Goal: Task Accomplishment & Management: Manage account settings

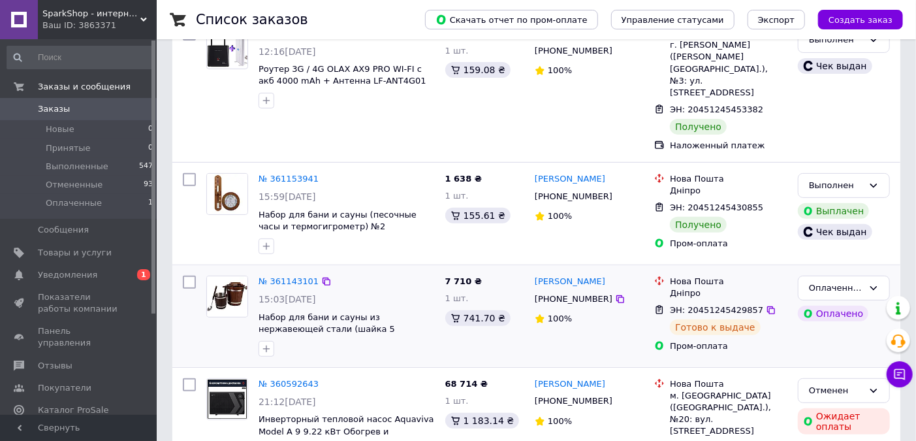
scroll to position [217, 0]
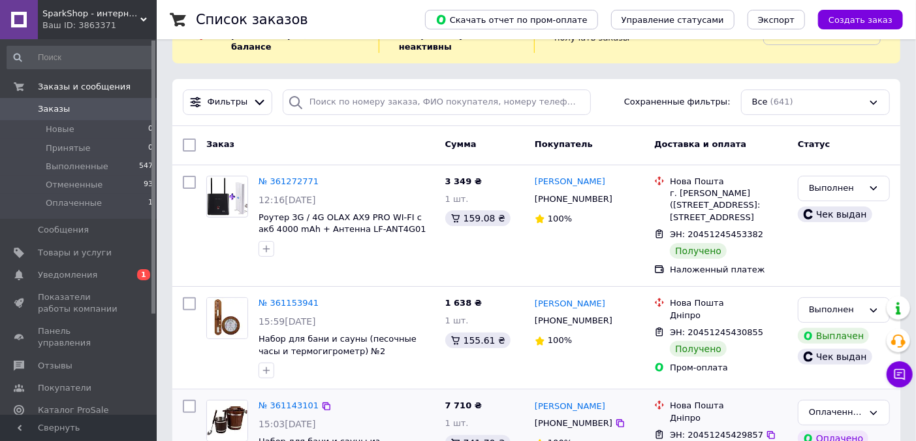
scroll to position [211, 0]
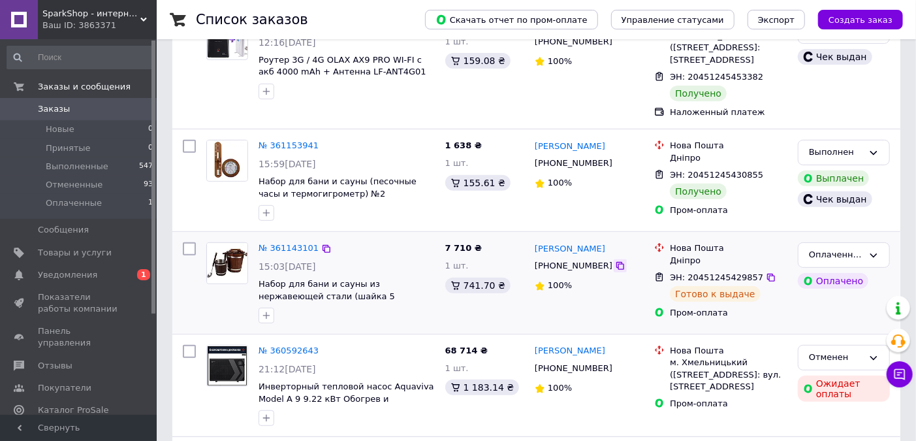
click at [615, 260] on icon at bounding box center [620, 265] width 10 height 10
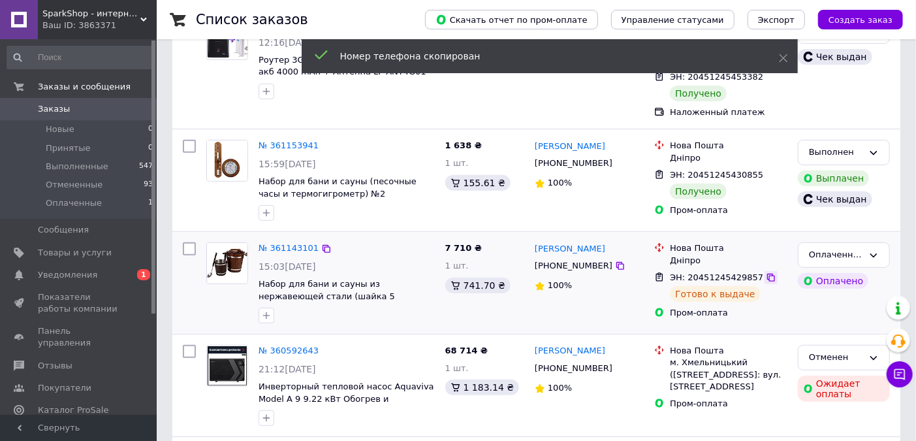
click at [766, 272] on icon at bounding box center [771, 277] width 10 height 10
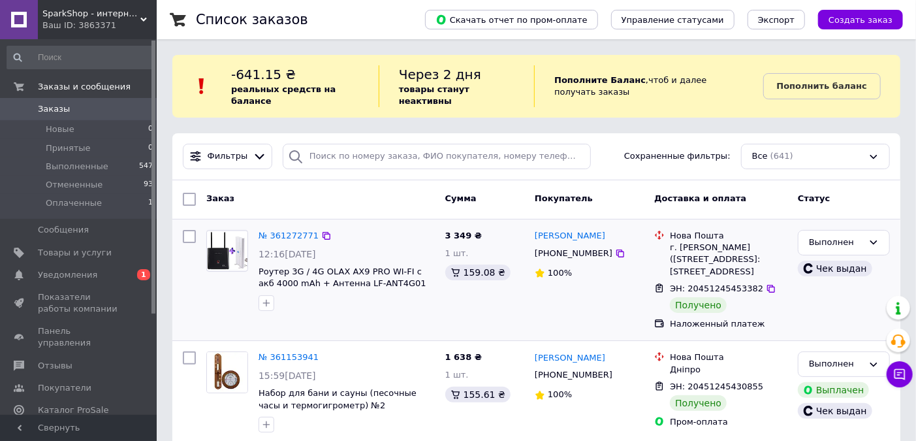
scroll to position [72, 0]
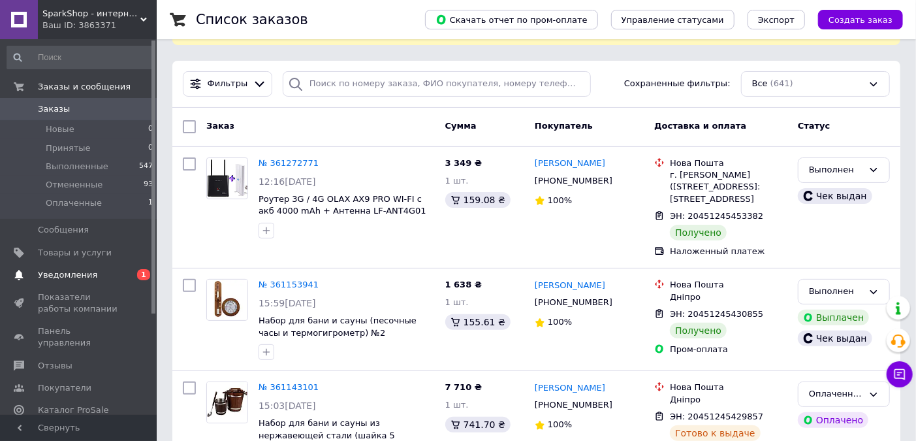
click at [42, 277] on span "Уведомления" at bounding box center [67, 275] width 59 height 12
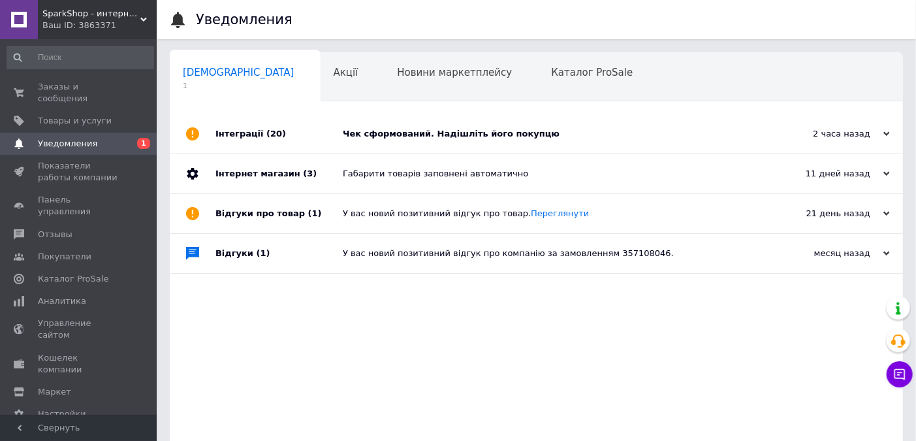
click at [388, 141] on div "Чек сформований. Надішліть його покупцю" at bounding box center [551, 133] width 416 height 39
